Goal: Information Seeking & Learning: Find contact information

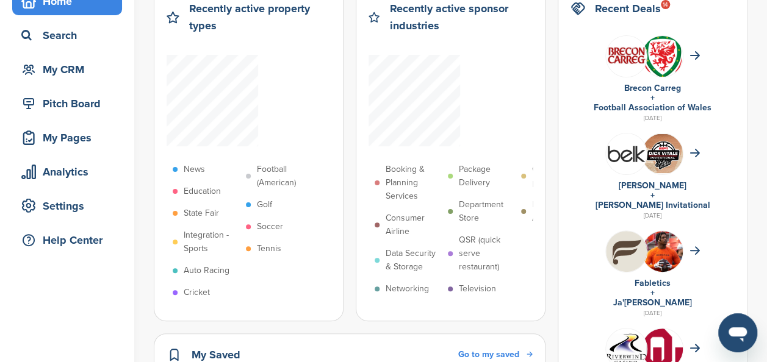
scroll to position [79, 0]
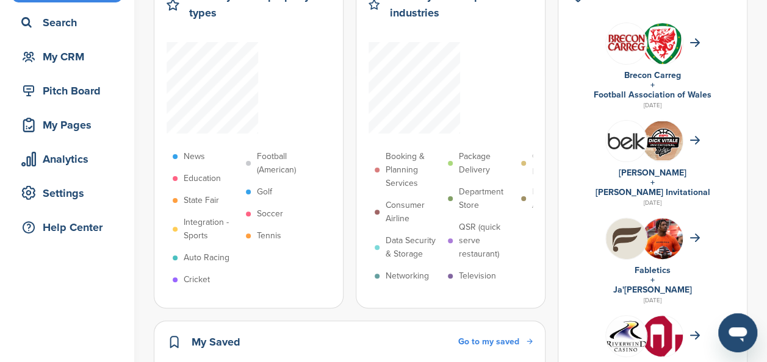
click at [623, 140] on img at bounding box center [626, 141] width 41 height 41
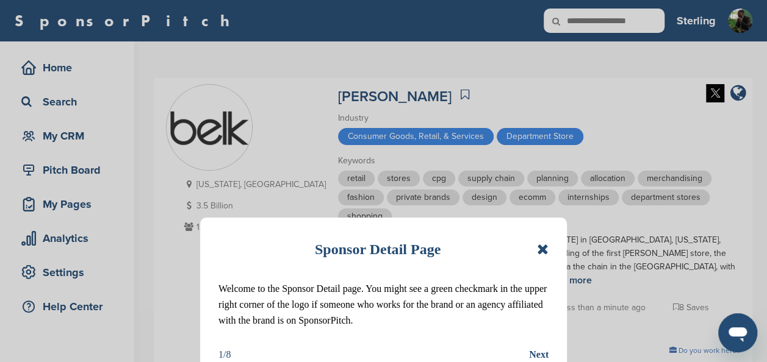
click at [542, 250] on icon at bounding box center [543, 249] width 12 height 15
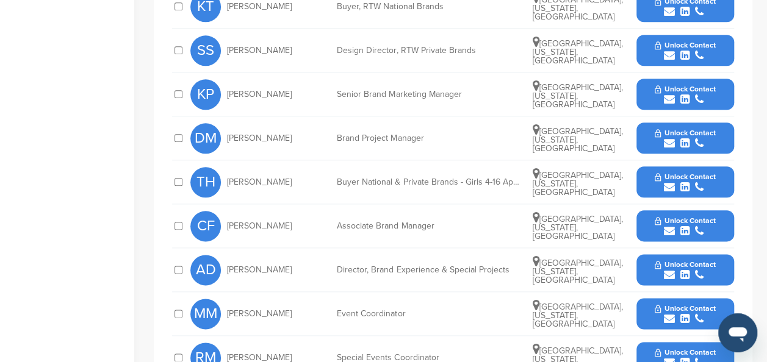
scroll to position [638, 0]
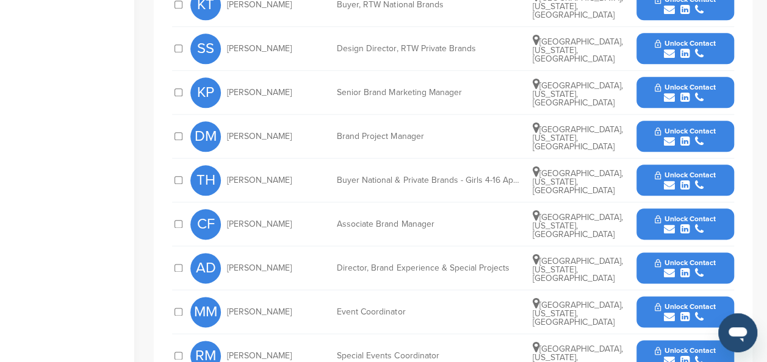
click at [693, 92] on div "submit" at bounding box center [685, 98] width 60 height 12
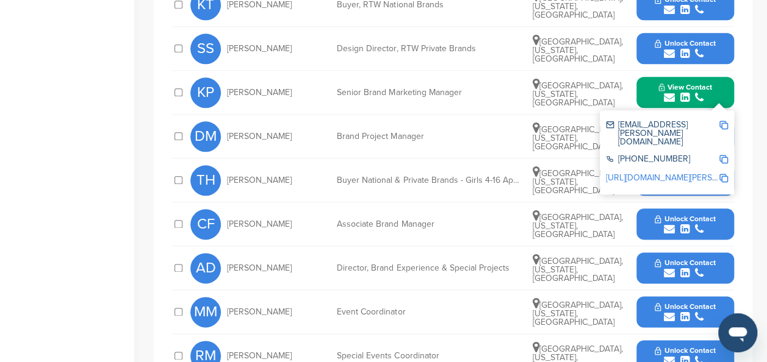
click at [719, 121] on img at bounding box center [723, 125] width 9 height 9
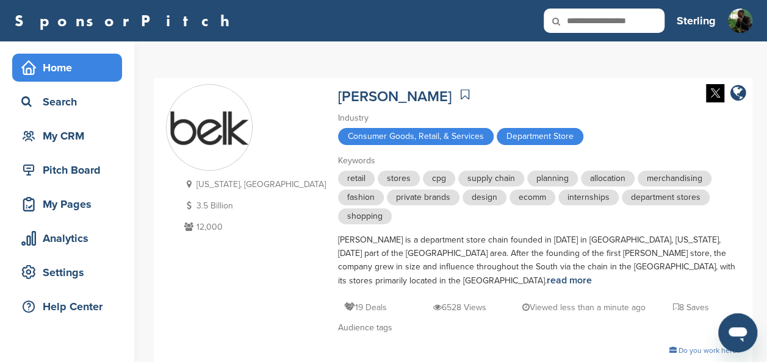
click at [75, 73] on div "Home" at bounding box center [70, 68] width 104 height 22
click at [32, 61] on icon at bounding box center [28, 67] width 15 height 15
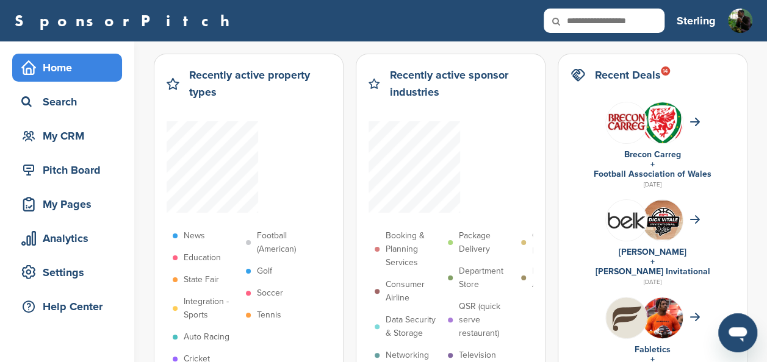
click at [585, 24] on icon at bounding box center [564, 22] width 41 height 26
click at [598, 20] on input "text" at bounding box center [604, 21] width 121 height 24
type input "********"
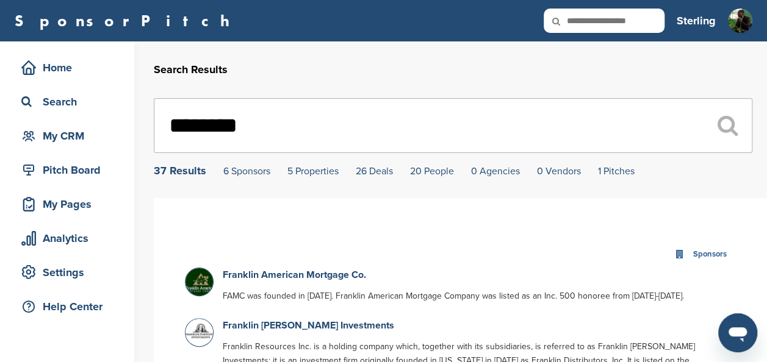
click at [636, 19] on input "text" at bounding box center [604, 21] width 121 height 24
type input "**********"
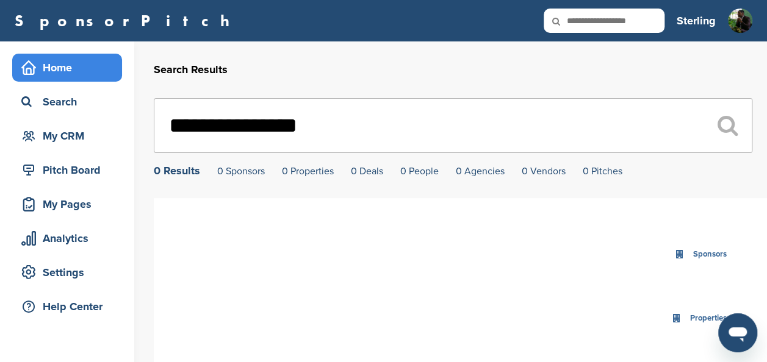
click at [56, 73] on div "Home" at bounding box center [70, 68] width 104 height 22
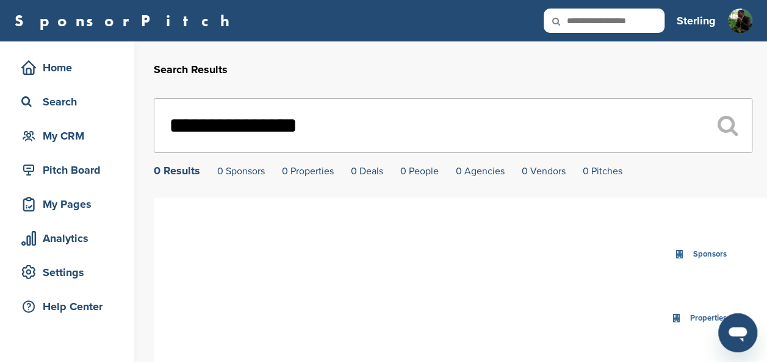
click at [589, 20] on input "text" at bounding box center [604, 21] width 121 height 24
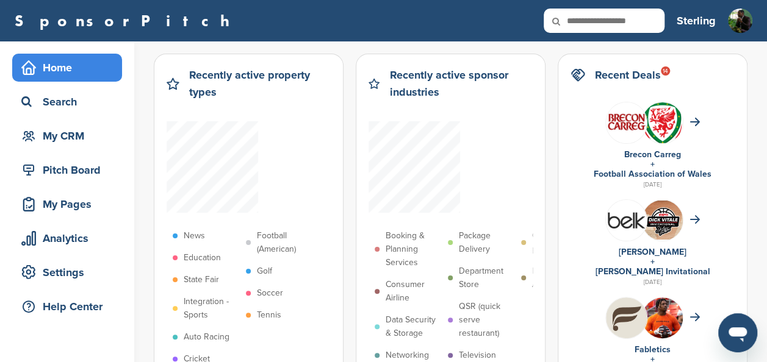
click at [589, 20] on input "text" at bounding box center [604, 21] width 121 height 24
type input "******"
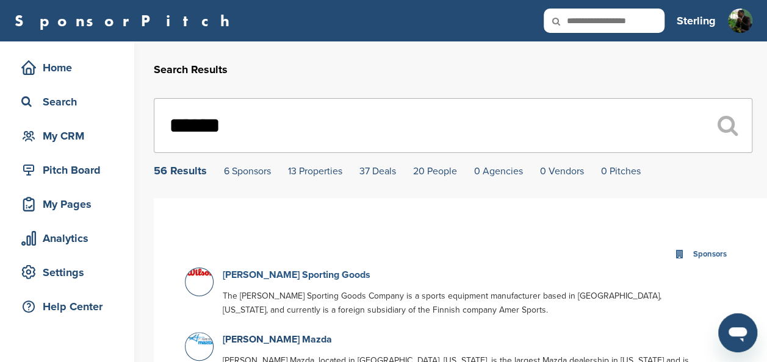
click at [265, 276] on link "[PERSON_NAME] Sporting Goods" at bounding box center [297, 275] width 148 height 12
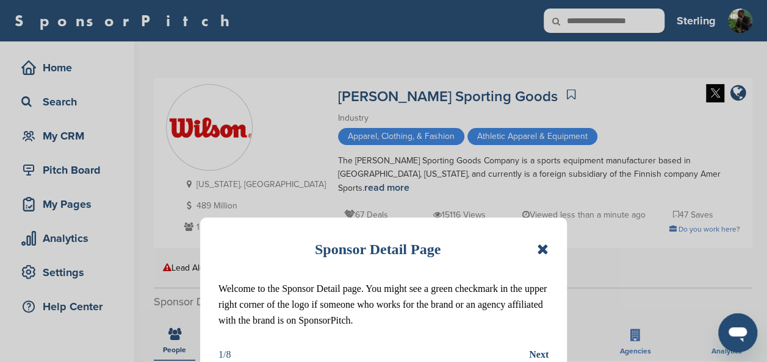
click at [544, 249] on icon at bounding box center [543, 249] width 12 height 15
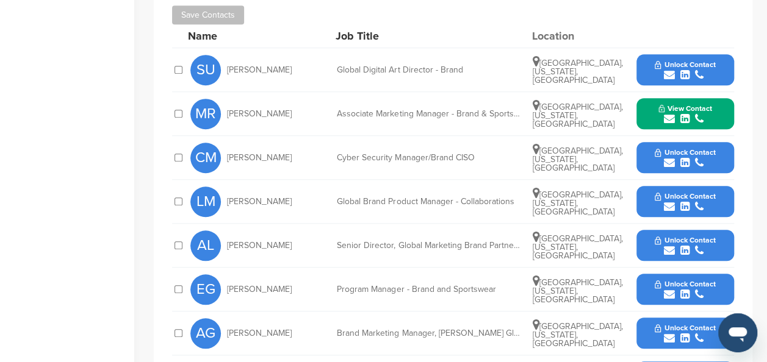
scroll to position [415, 0]
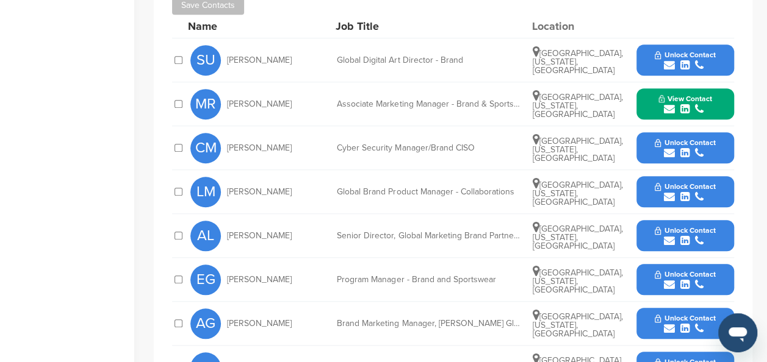
click at [672, 226] on span "Unlock Contact" at bounding box center [685, 230] width 60 height 9
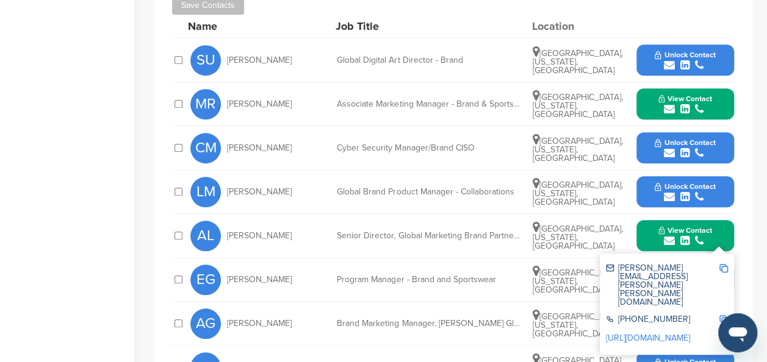
click at [726, 264] on img at bounding box center [723, 268] width 9 height 9
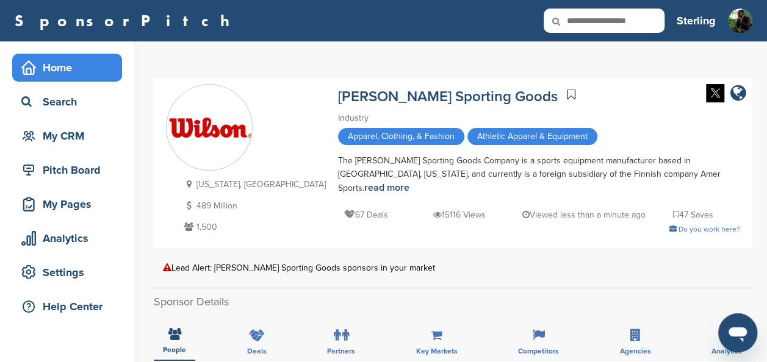
click at [62, 65] on div "Home" at bounding box center [70, 68] width 104 height 22
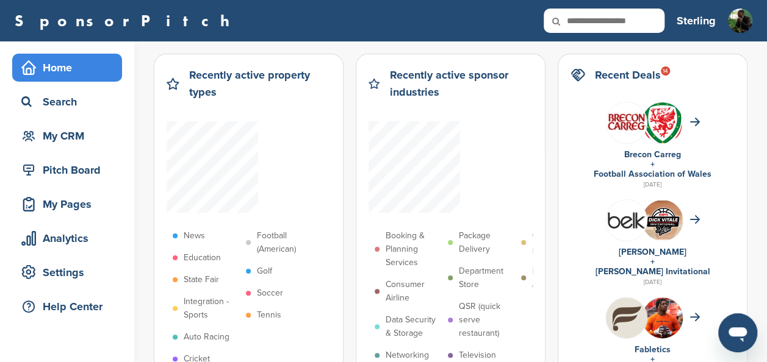
click at [647, 26] on input "text" at bounding box center [604, 21] width 121 height 24
type input "**********"
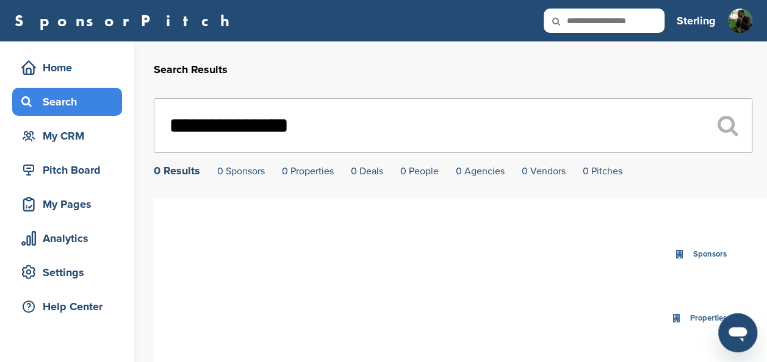
drag, startPoint x: 328, startPoint y: 134, endPoint x: 100, endPoint y: 111, distance: 229.3
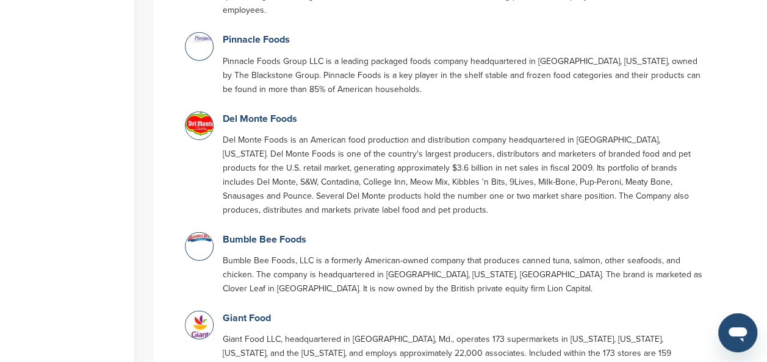
scroll to position [1546, 0]
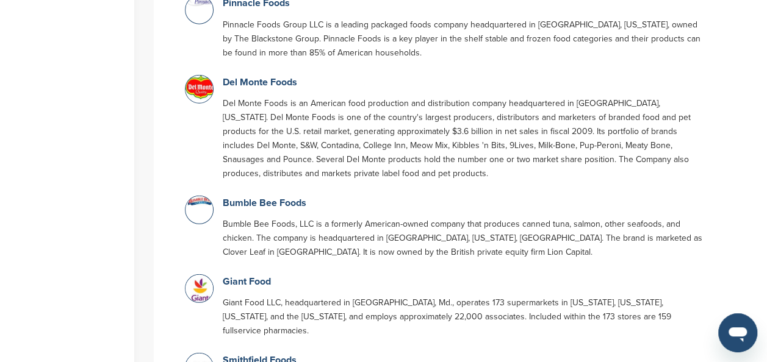
type input "****"
